Goal: Task Accomplishment & Management: Complete application form

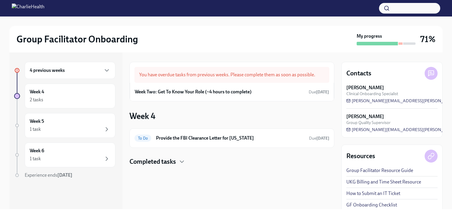
click at [230, 74] on div "You have overdue tasks from previous weeks. Please complete them as soon as pos…" at bounding box center [231, 75] width 195 height 16
click at [46, 70] on h6 "4 previous weeks" at bounding box center [47, 70] width 35 height 6
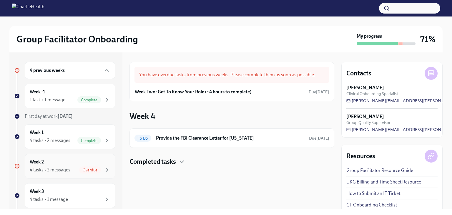
click at [66, 169] on div "4 tasks • 2 messages" at bounding box center [50, 170] width 41 height 6
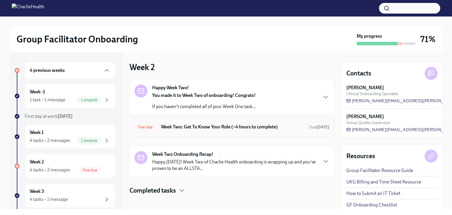
click at [232, 132] on div "Overdue Week Two: Get To Know Your Role (~4 hours to complete) Due [DATE]" at bounding box center [231, 126] width 205 height 19
click at [232, 123] on div "Overdue Week Two: Get To Know Your Role (~4 hours to complete) Due [DATE]" at bounding box center [231, 126] width 195 height 9
